Goal: Ask a question

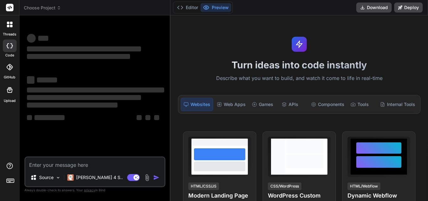
type textarea "x"
click at [79, 166] on textarea at bounding box center [94, 162] width 139 height 11
type textarea "c"
type textarea "x"
type textarea "ca"
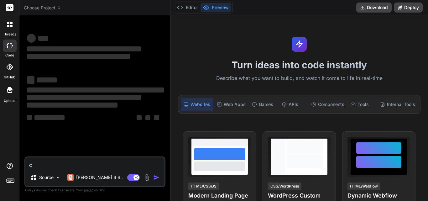
type textarea "x"
type textarea "can"
type textarea "x"
type textarea "can"
type textarea "x"
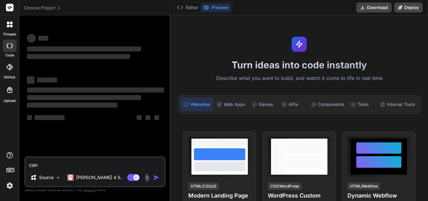
type textarea "can y"
type textarea "x"
type textarea "can yo"
type textarea "x"
type textarea "can you"
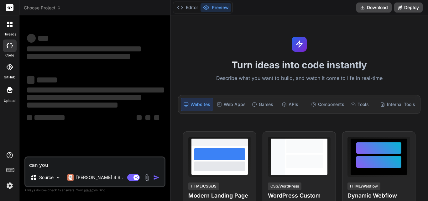
type textarea "x"
type textarea "can you"
type textarea "x"
type textarea "can you u"
type textarea "x"
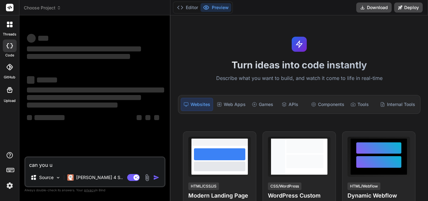
type textarea "can you up"
type textarea "x"
type textarea "can you upd"
type textarea "x"
type textarea "can you upda"
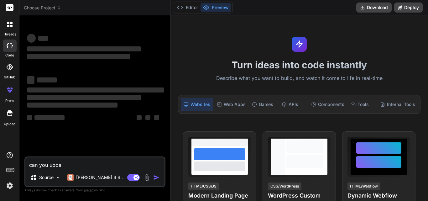
type textarea "x"
type textarea "can you updat"
type textarea "x"
type textarea "can you update"
type textarea "x"
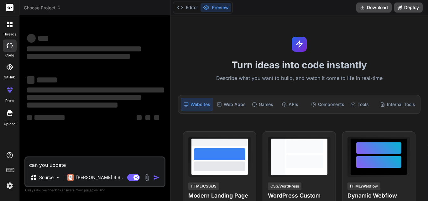
type textarea "can you update"
type textarea "x"
type textarea "can you update t"
type textarea "x"
type textarea "can you update th"
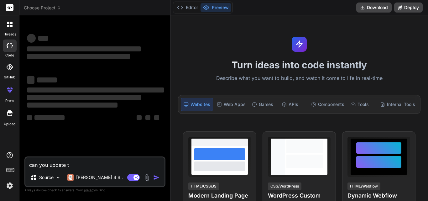
type textarea "x"
type textarea "can you update the"
type textarea "x"
type textarea "can you update the"
type textarea "x"
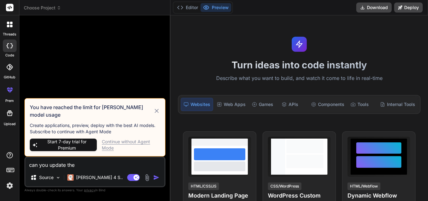
type textarea "can you update the c"
type textarea "x"
type textarea "can you update the co"
type textarea "x"
type textarea "can you update the cod"
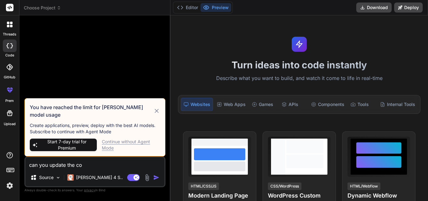
type textarea "x"
type textarea "can you update the code"
type textarea "x"
type textarea "can you update the code"
type textarea "x"
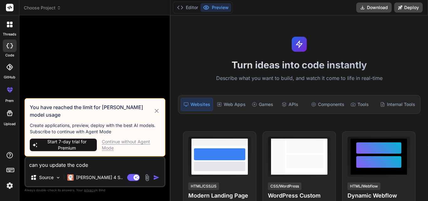
type textarea "can you update the code i"
type textarea "x"
type textarea "can you update the code in"
type textarea "x"
type textarea "can you update the code in"
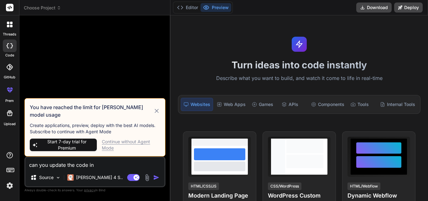
type textarea "x"
type textarea "can you update the code in a"
type textarea "x"
type textarea "can you update the code in aj"
type textarea "x"
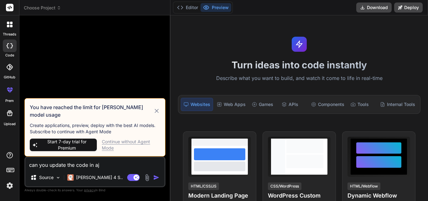
type textarea "can you update the code in aja"
type textarea "x"
type textarea "can you update the code in ajax"
type textarea "x"
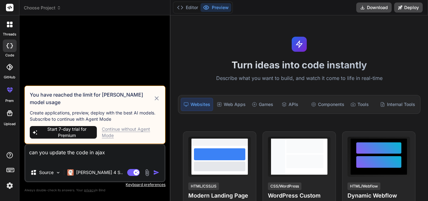
type textarea "can you update the code in ajax var timeZone = Intl.DateTimeFormat().resolvedOp…"
type textarea "x"
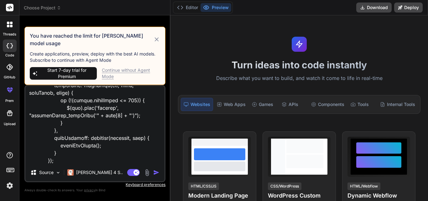
type textarea "can you update the code in ajax var timeZone = Intl.DateTimeFormat().resolvedOp…"
click at [122, 68] on div "Continue without Agent Mode" at bounding box center [131, 73] width 58 height 13
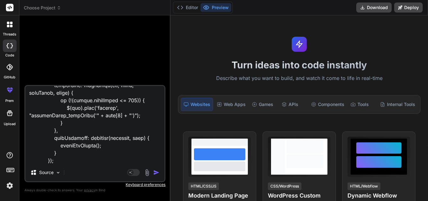
click at [155, 174] on img "button" at bounding box center [156, 172] width 6 height 6
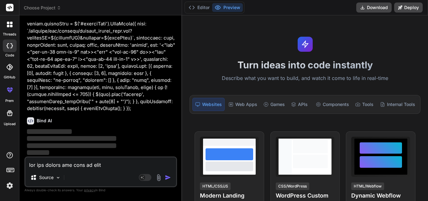
scroll to position [0, 0]
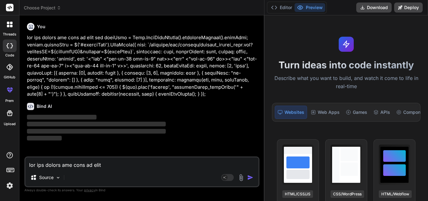
drag, startPoint x: 170, startPoint y: 22, endPoint x: 417, endPoint y: 22, distance: 247.2
click at [417, 22] on div "threads code GitHub prem Upload Choose Project Created with Pixso. Bind AI Web …" at bounding box center [214, 100] width 428 height 201
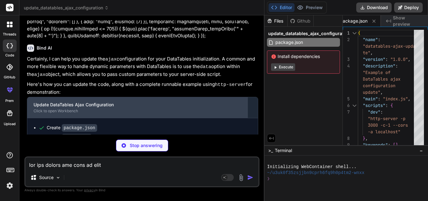
scroll to position [69, 0]
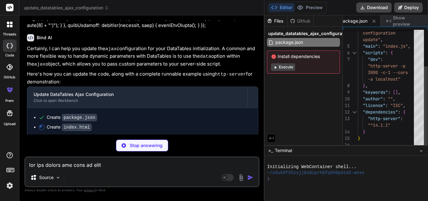
type textarea "x"
type textarea "(); } }); }); </script> </body> </html>"
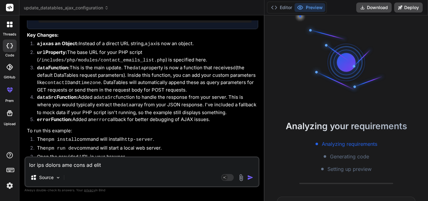
scroll to position [254, 0]
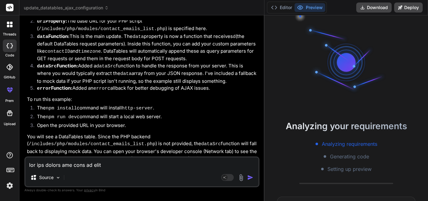
type textarea "x"
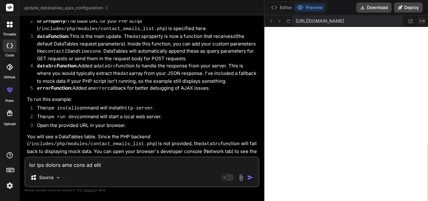
click at [422, 20] on icon "Created with Pixso." at bounding box center [422, 20] width 5 height 5
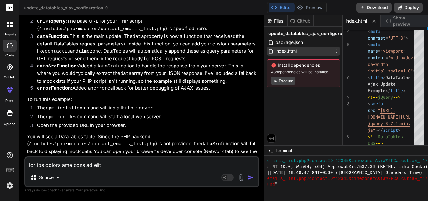
click at [306, 49] on div "index.html" at bounding box center [303, 51] width 73 height 9
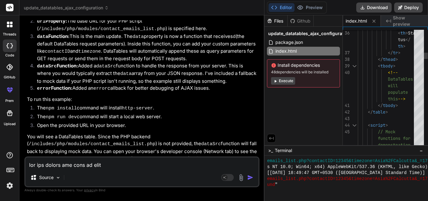
type textarea "th> </tr> </thead> <tbody> <!-- DataTables will populate this --> </tbody>"
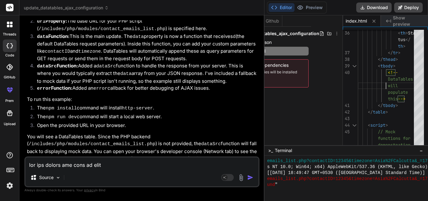
scroll to position [0, 34]
type textarea "x"
type textarea "<!-- DataTables will populate this --> </tbody> </table> <script> // Mock funct…"
type textarea "x"
type textarea "<th>Date Sent</th> <th>Status</th> </tr> </thead> <tbody> <!-- DataTables will …"
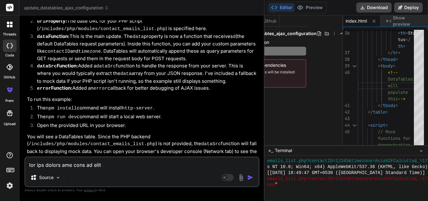
scroll to position [0, 0]
type textarea "x"
type textarea "<th>Status</th> </tr> </thead> <tbody> <!-- DataTables will populate this --> <…"
type textarea "x"
type textarea "</thead> <tbody> <!-- DataTables will populate this --> </tbody> </table> <scri…"
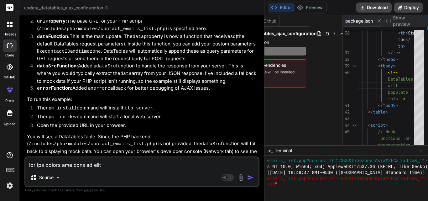
type textarea "x"
type textarea "<tbody> <!-- DataTables will populate this --> </tbody> </table> <script> // Mo…"
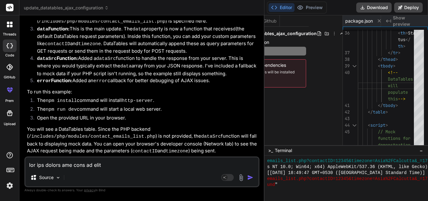
type textarea "x"
type textarea "<!-- DataTables will populate this --> </tbody> </table> <script> // Mock funct…"
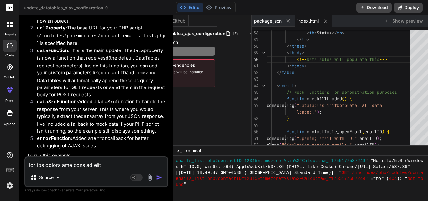
type textarea "x"
type textarea "<th>ID</th> <th>Subject</th> <th>Sender</th> <th>Recipient</th> <th>Date Sent</…"
type textarea "x"
type textarea "<th>Sender</th> <th>Recipient</th> <th>Date Sent</th> <th>Status</th> </tr> </t…"
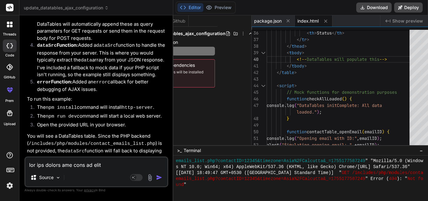
type textarea "x"
type textarea "<th>Recipient</th> <th>Date Sent</th> <th>Status</th> </tr> </thead> <tbody> <!…"
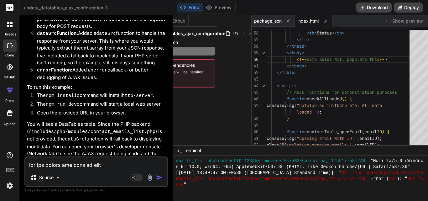
type textarea "x"
type textarea "<th>Date Sent</th> <th>Status</th> </tr> </thead> <tbody> <!-- DataTables will …"
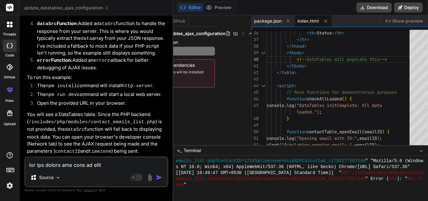
type textarea "x"
type textarea "</tr> </thead> <tbody> <!-- DataTables will populate this --> </tbody> </table>…"
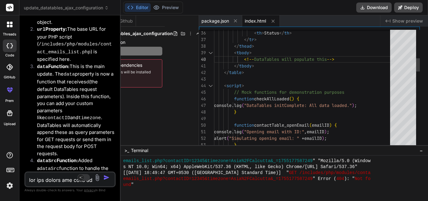
type textarea "x"
type textarea "</thead> <tbody> <!-- DataTables will populate this --> </tbody> </table> <scri…"
type textarea "x"
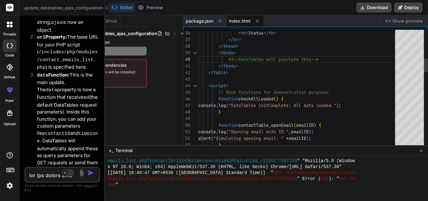
drag, startPoint x: 264, startPoint y: 37, endPoint x: 40, endPoint y: 32, distance: 223.8
click at [40, 32] on div "Bind AI Web Search Created with Pixso. Code Generator You Bind AI Certainly, I …" at bounding box center [62, 108] width 86 height 186
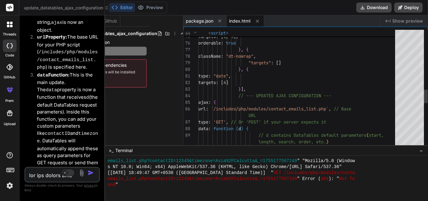
scroll to position [0, 0]
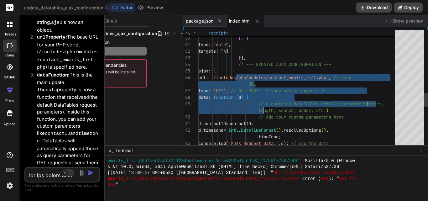
drag, startPoint x: 238, startPoint y: 103, endPoint x: 271, endPoint y: 105, distance: 32.3
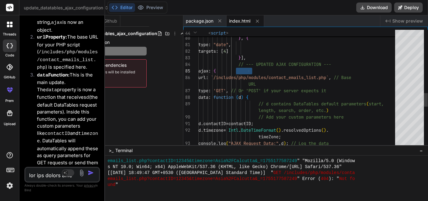
drag, startPoint x: 239, startPoint y: 70, endPoint x: 254, endPoint y: 69, distance: 14.1
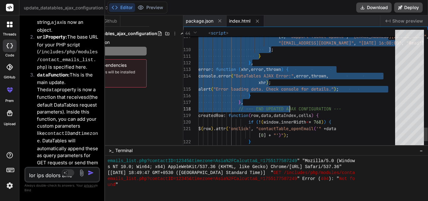
type textarea "orderable: true }, { className: "dt-nowrap", "targets": [] }, { type: "date", t…"
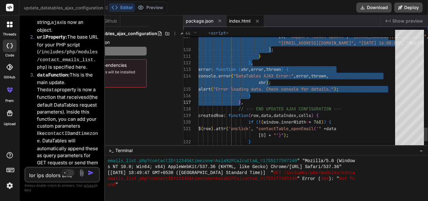
drag, startPoint x: 238, startPoint y: 69, endPoint x: 295, endPoint y: 98, distance: 63.6
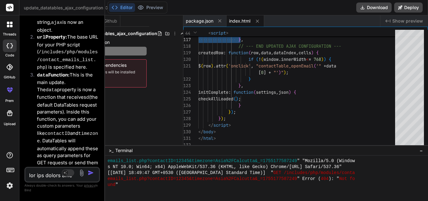
type textarea "x"
type textarea "}], // --- UPDATED AJAX CONFIGURATION --- ajax: { url: `/includes/php/modules/c…"
type textarea "x"
type textarea ""targets": [] }, { type: "date", targets: [4] }], // --- UPDATED AJAX CONFIGURA…"
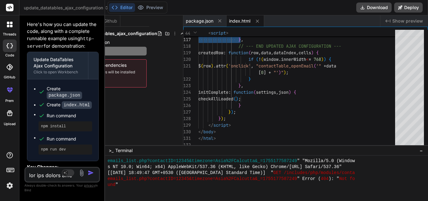
type textarea "x"
type textarea "// --- UPDATED AJAX CONFIGURATION --- ajax: { url: `/includes/php/modules/conta…"
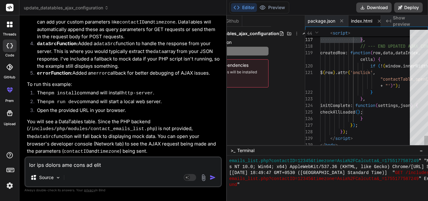
type textarea "x"
type textarea "CONFIGURATION --- ajax: { url: `/includes/php/modules/contact_emails_list.…for …"
type textarea "x"
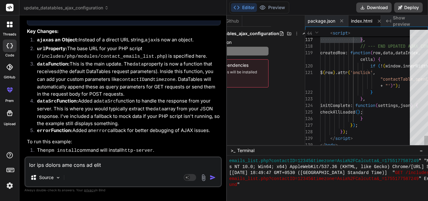
type textarea "CONFIGURATION --- ajax: { url: `/includes/… } }, // --- END UPDATED AJAX CONFIG…"
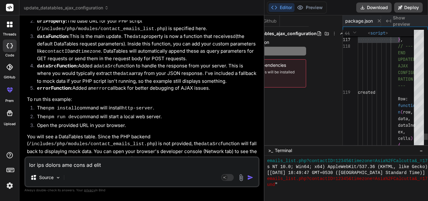
drag, startPoint x: 104, startPoint y: 118, endPoint x: 428, endPoint y: 118, distance: 323.4
click at [428, 118] on div "threads code GitHub prem Upload update_datatables_ajax_configuration Created wi…" at bounding box center [214, 100] width 428 height 201
click at [139, 168] on div "Source Agent Mode. When this toggle is activated, AI automatically makes decisi…" at bounding box center [141, 171] width 235 height 31
click at [50, 164] on textarea at bounding box center [141, 162] width 233 height 11
type textarea "h"
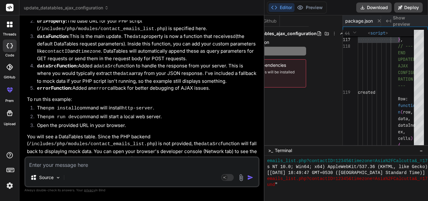
type textarea "x"
type textarea "ho"
type textarea "x"
type textarea "how"
type textarea "x"
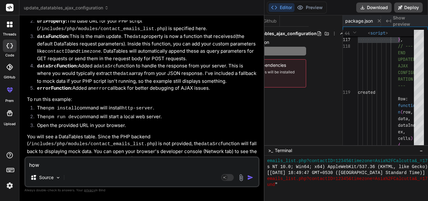
type textarea "how"
type textarea "x"
type textarea "how t"
type textarea "x"
type textarea "how to"
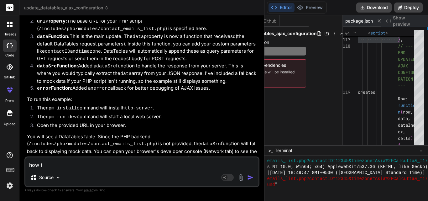
type textarea "x"
type textarea "how to"
type textarea "x"
type textarea "how to g"
type textarea "x"
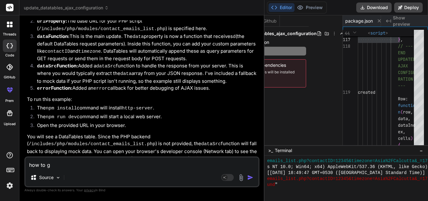
type textarea "how to ge"
type textarea "x"
type textarea "how to get"
type textarea "x"
type textarea "how to get"
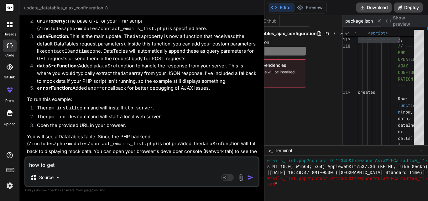
type textarea "x"
type textarea "how to get t"
type textarea "x"
type textarea "how to get th"
type textarea "x"
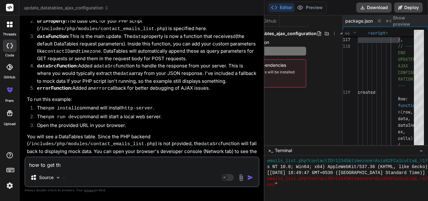
type textarea "how to get the"
type textarea "x"
type textarea "how to get the"
type textarea "x"
type textarea "how to get the e"
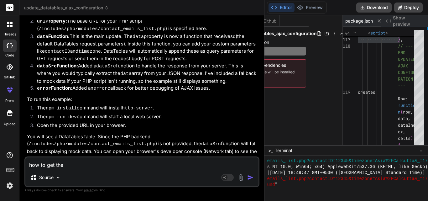
type textarea "x"
type textarea "how to get the er"
type textarea "x"
type textarea "how to get the err"
type textarea "x"
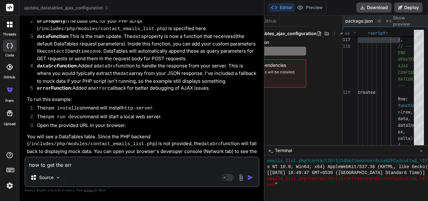
type textarea "how to get the erro"
type textarea "x"
type textarea "how to get the error"
type textarea "x"
type textarea "how to get the error"
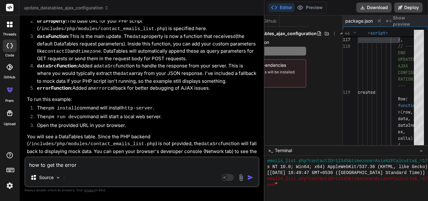
type textarea "x"
type textarea "how to get the error m"
type textarea "x"
type textarea "how to get the error me"
type textarea "x"
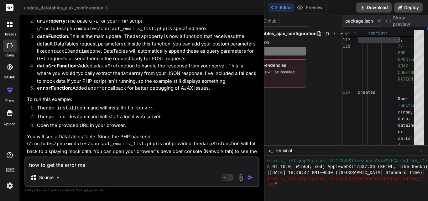
type textarea "how to get the error mes"
type textarea "x"
type textarea "how to get the error mess"
type textarea "x"
type textarea "how to get the error messa"
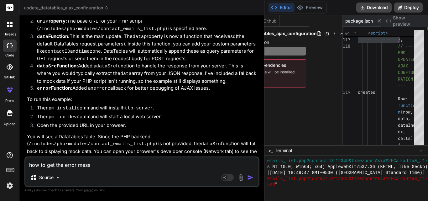
type textarea "x"
type textarea "how to get the error messag"
type textarea "x"
type textarea "how to get the error messag e"
type textarea "x"
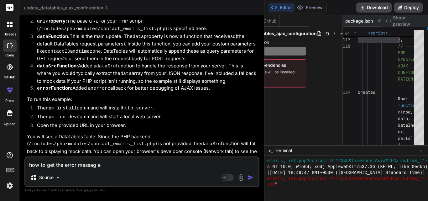
type textarea "how to get the error messag"
type textarea "x"
type textarea "how to get the error messag"
type textarea "x"
type textarea "how to get the error message"
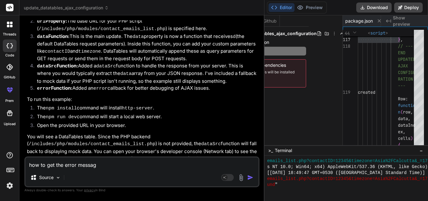
type textarea "x"
type textarea "how to get the error message"
type textarea "x"
type textarea "how to get the error message f"
type textarea "x"
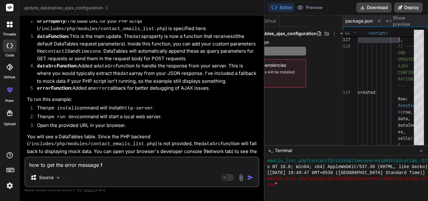
type textarea "how to get the error message fr"
type textarea "x"
type textarea "how to get the error message fro"
type textarea "x"
type textarea "how to get the error message from"
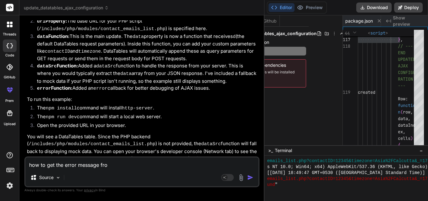
type textarea "x"
type textarea "how to get the error message from"
type textarea "x"
type textarea "how to get the error message from t"
type textarea "x"
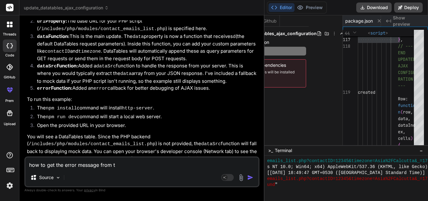
type textarea "how to get the error message from th"
type textarea "x"
type textarea "how to get the error message from thi"
type textarea "x"
type textarea "how to get the error message from this"
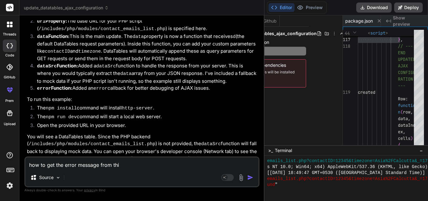
type textarea "x"
type textarea "how to get the error message from this:"
type textarea "x"
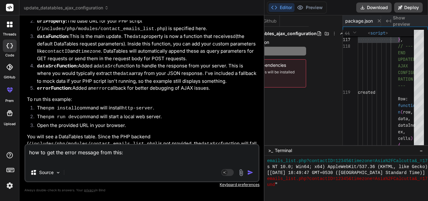
paste textarea "error: function (xhr, error, thrown) { console.error("DataTables AJAX Error:", …"
type textarea "how to get the error message from this: error: function (xhr, error, thrown) { …"
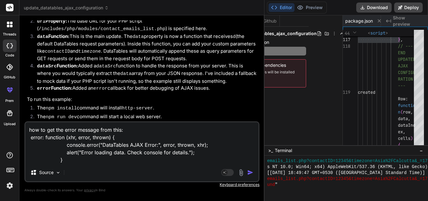
type textarea "x"
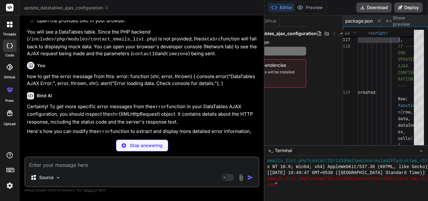
scroll to position [380, 0]
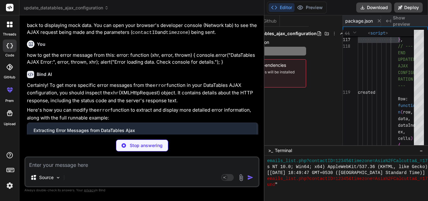
type textarea "x"
type textarea ""dependencies": { "http-server": "^14.1.1" } }"
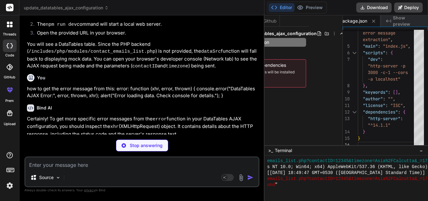
scroll to position [409, 0]
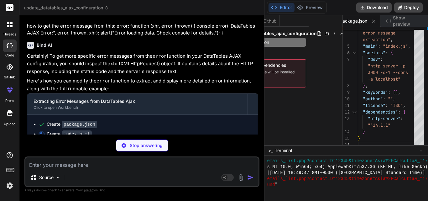
type textarea "x"
type textarea "}); }); </script> </body> </html>"
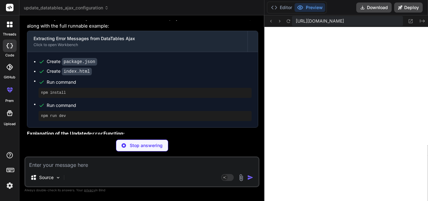
scroll to position [655, 0]
type textarea "x"
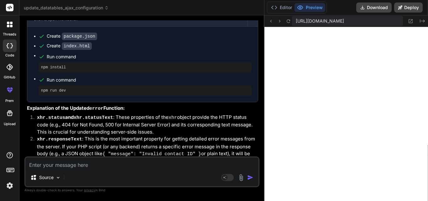
scroll to position [623, 0]
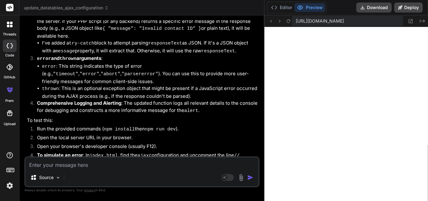
click at [99, 165] on textarea at bounding box center [141, 162] width 233 height 11
type textarea "xh"
type textarea "x"
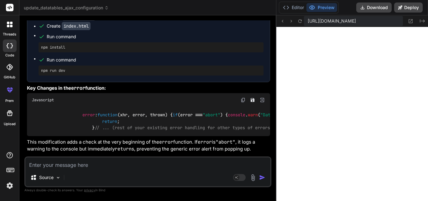
scroll to position [1030, 0]
click at [427, 19] on div "[URL][DOMAIN_NAME] Created with Pixso." at bounding box center [352, 21] width 152 height 12
click at [421, 22] on icon "Created with Pixso." at bounding box center [422, 20] width 5 height 5
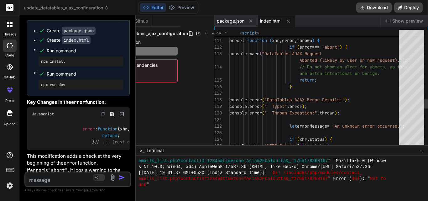
scroll to position [2625, 0]
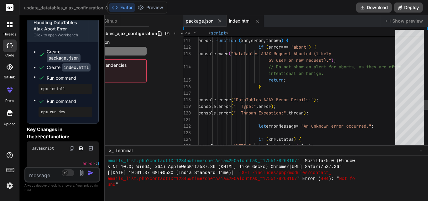
drag, startPoint x: 275, startPoint y: 89, endPoint x: 49, endPoint y: 89, distance: 226.2
click at [49, 89] on div "Bind AI Web Search Created with Pixso. Code Generator You Bind AI Certainly, I …" at bounding box center [62, 108] width 86 height 186
drag, startPoint x: 329, startPoint y: 60, endPoint x: 423, endPoint y: 57, distance: 94.0
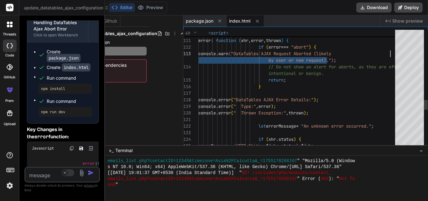
drag, startPoint x: 383, startPoint y: 54, endPoint x: 426, endPoint y: 54, distance: 43.6
